Goal: Information Seeking & Learning: Learn about a topic

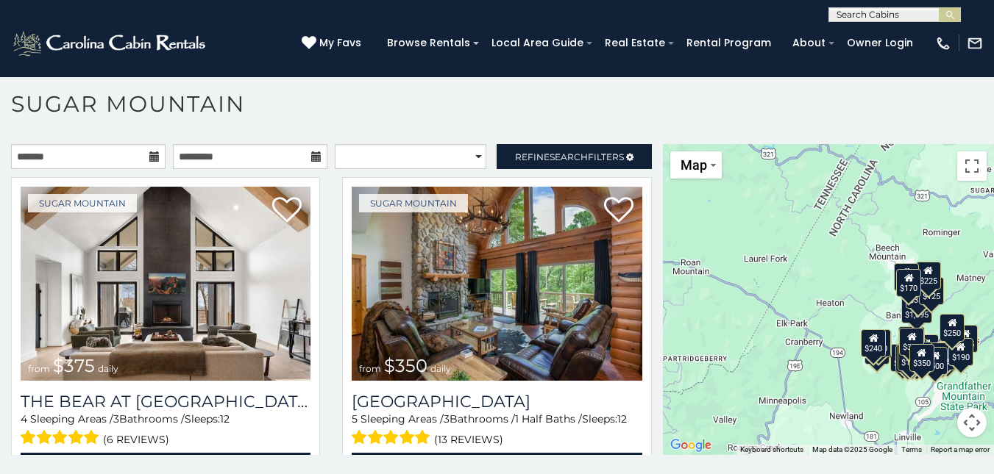
scroll to position [43, 0]
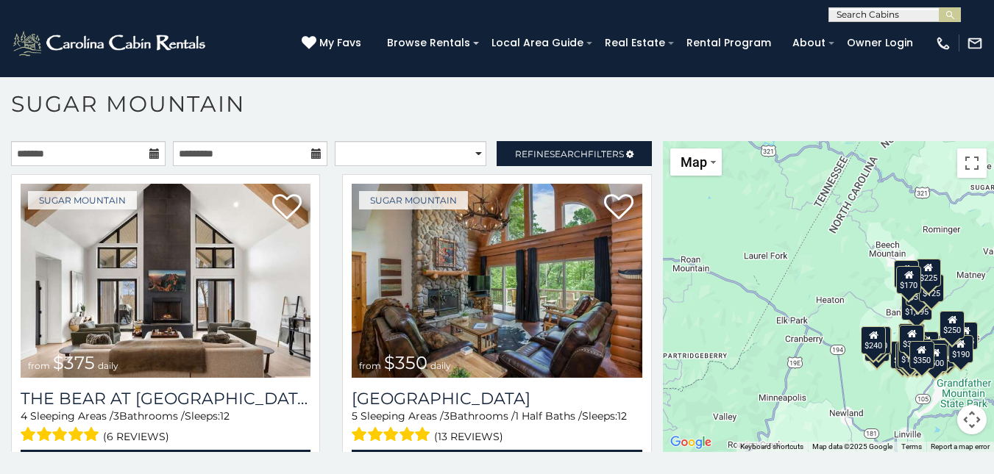
click at [801, 115] on h1 "Sugar Mountain" at bounding box center [497, 111] width 994 height 42
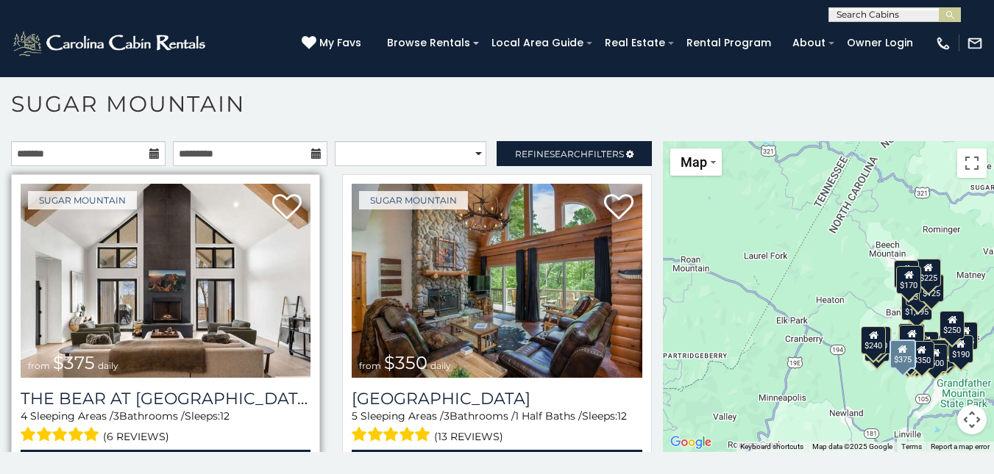
click at [189, 249] on img at bounding box center [166, 281] width 290 height 194
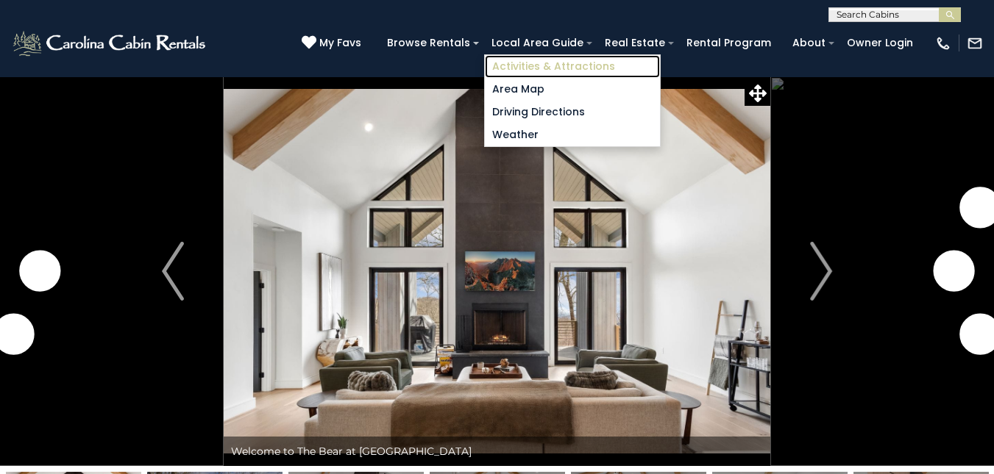
click at [532, 63] on link "Activities & Attractions" at bounding box center [572, 66] width 175 height 23
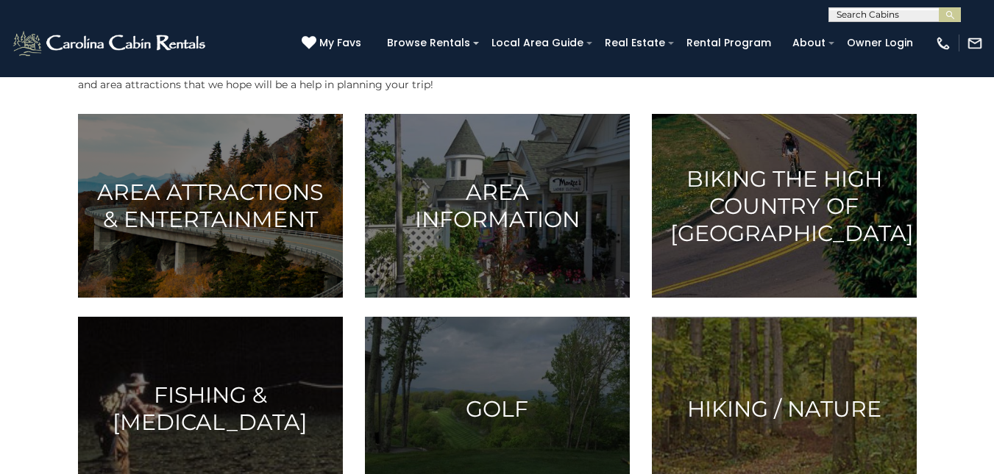
scroll to position [372, 0]
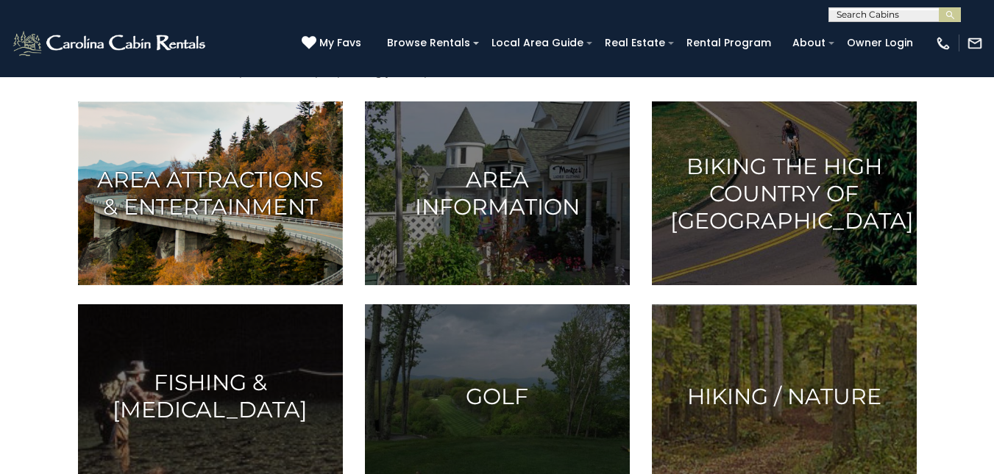
click at [235, 227] on img at bounding box center [210, 194] width 265 height 184
